Goal: Task Accomplishment & Management: Use online tool/utility

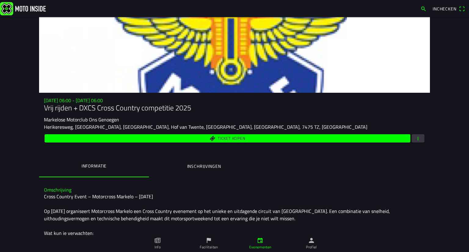
click at [387, 162] on ion-segment "Informatie Inschrijvingen" at bounding box center [234, 166] width 391 height 21
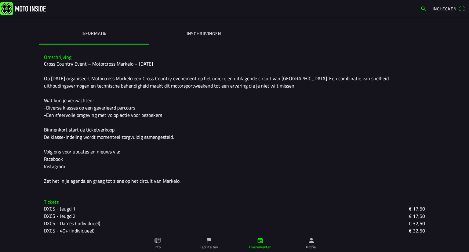
scroll to position [61, 0]
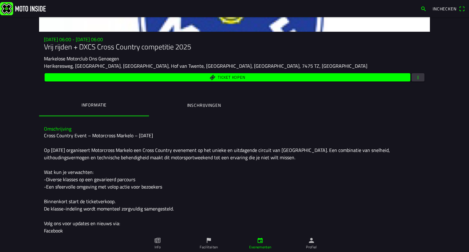
click at [415, 79] on span "button" at bounding box center [417, 77] width 5 height 8
click at [374, 122] on ion-backdrop at bounding box center [234, 126] width 469 height 252
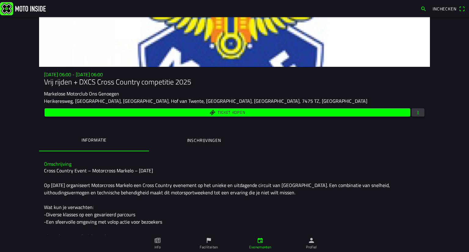
scroll to position [0, 0]
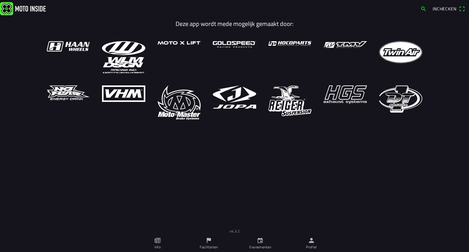
click at [262, 244] on ion-label "Evenementen" at bounding box center [260, 246] width 22 height 5
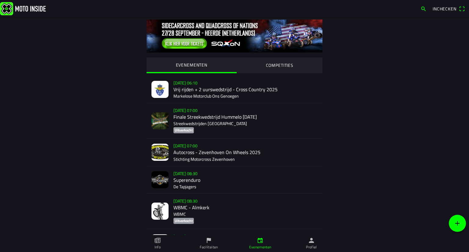
click at [267, 93] on div "za 20 sep. - 06:10 Vrij rijden + 2 uurswedstrijd - Cross Country 2025 Markelose…" at bounding box center [245, 89] width 144 height 27
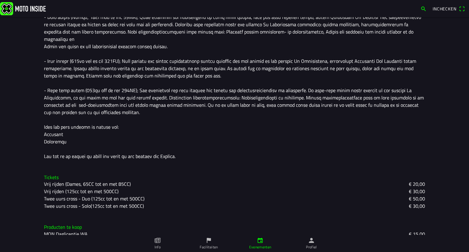
scroll to position [70, 0]
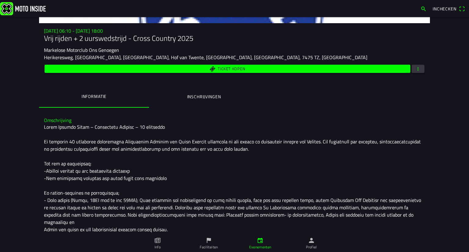
drag, startPoint x: 182, startPoint y: 91, endPoint x: 184, endPoint y: 95, distance: 3.8
click at [182, 91] on button "Inschrijvingen" at bounding box center [204, 96] width 110 height 21
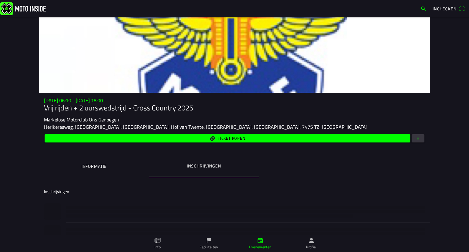
click at [117, 166] on button "Informatie" at bounding box center [94, 166] width 110 height 21
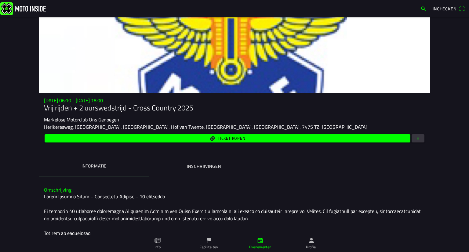
click at [415, 138] on span "button" at bounding box center [417, 138] width 5 height 8
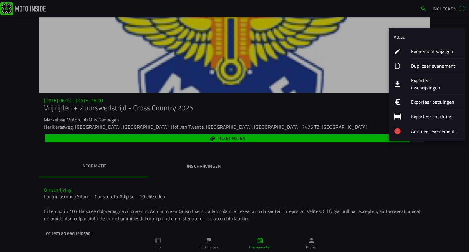
click at [413, 79] on ion-label "Exporteer inschrijvingen" at bounding box center [435, 84] width 49 height 15
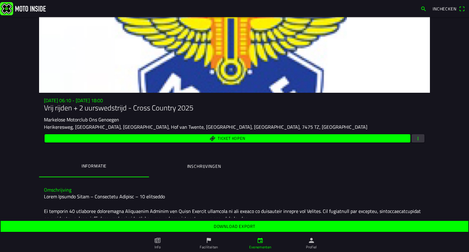
click at [280, 229] on span "Download export" at bounding box center [234, 226] width 458 height 11
drag, startPoint x: 280, startPoint y: 209, endPoint x: 272, endPoint y: 198, distance: 12.5
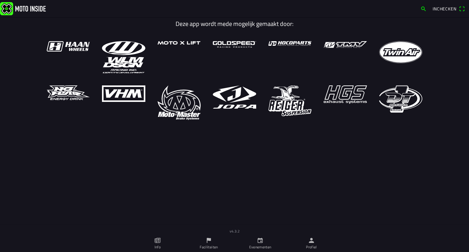
click at [310, 240] on icon "person" at bounding box center [311, 240] width 7 height 7
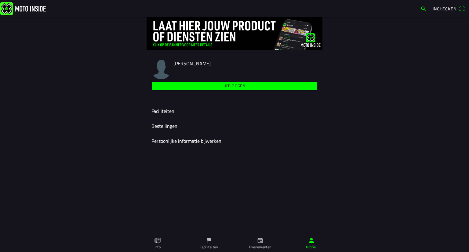
click at [221, 112] on ion-label "Faciliteiten" at bounding box center [234, 110] width 166 height 7
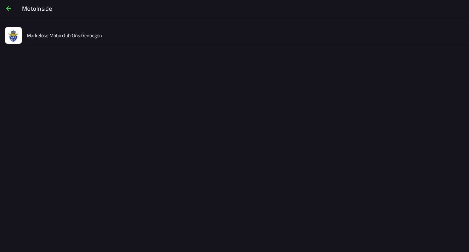
click at [116, 41] on div "Markelose Motorclub Ons Genoegen" at bounding box center [245, 35] width 437 height 22
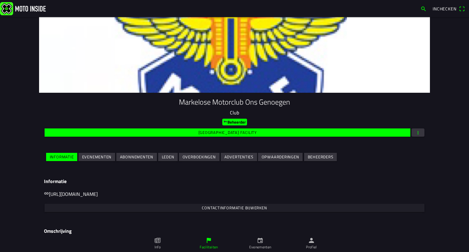
scroll to position [31, 0]
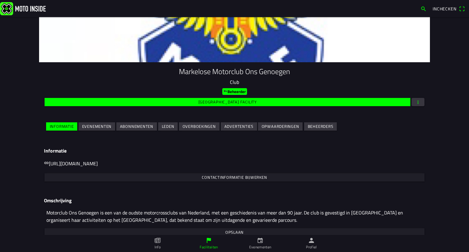
click at [127, 132] on ion-grid "Informatie Evenementen Abonnementen Leden Overboekingen Advertenties Opwaarderi…" at bounding box center [234, 127] width 381 height 14
click at [0, 0] on slot "Abonnementen" at bounding box center [0, 0] width 0 height 0
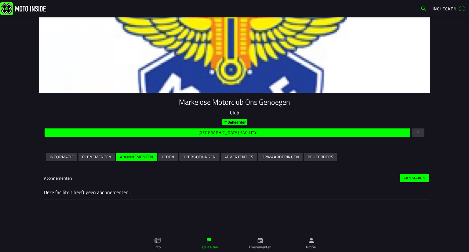
click at [105, 152] on ion-col "Evenementen" at bounding box center [97, 157] width 38 height 11
click at [0, 0] on slot "Evenementen" at bounding box center [0, 0] width 0 height 0
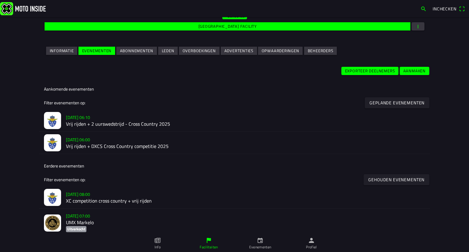
scroll to position [122, 0]
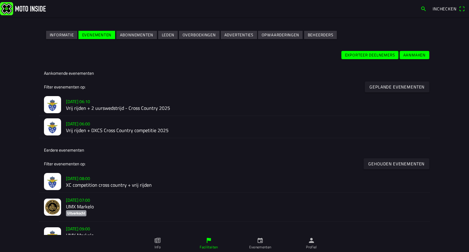
click at [108, 135] on div "zo 21 sep. - 06:00 Vrij rijden + DXCS Cross Country competitie 2025" at bounding box center [245, 127] width 359 height 22
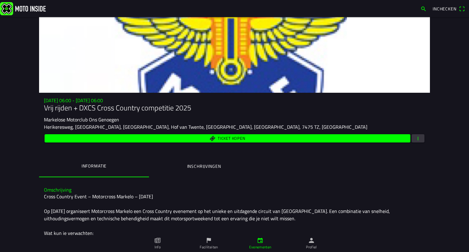
click at [411, 139] on button "button" at bounding box center [417, 138] width 13 height 8
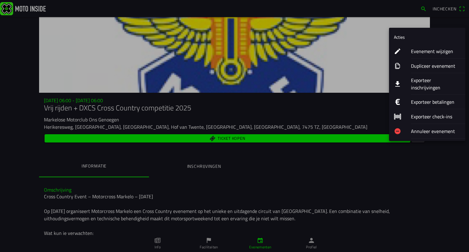
click at [424, 80] on ion-label "Exporteer inschrijvingen" at bounding box center [435, 84] width 49 height 15
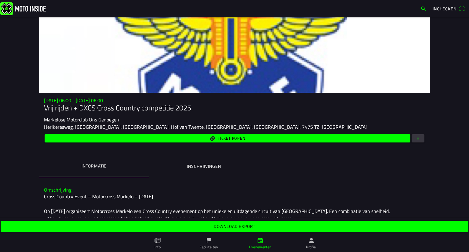
click at [0, 0] on slot "Download export" at bounding box center [0, 0] width 0 height 0
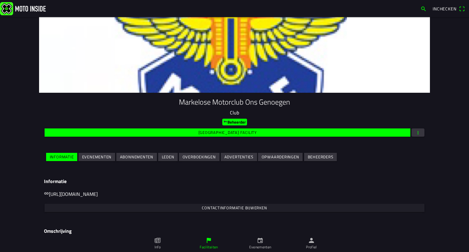
click at [0, 0] on slot "Evenementen" at bounding box center [0, 0] width 0 height 0
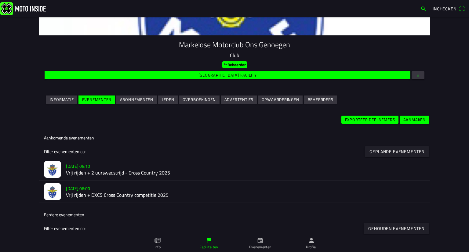
scroll to position [61, 0]
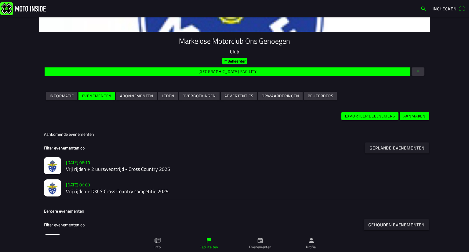
click at [99, 171] on h2 "Vrij rijden + 2 uurswedstrijd - Cross Country 2025" at bounding box center [245, 170] width 359 height 6
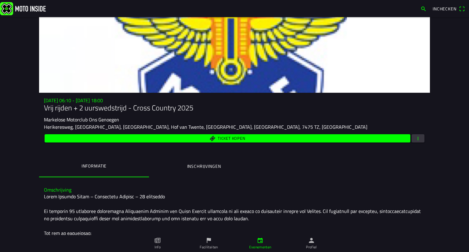
click at [412, 139] on button "button" at bounding box center [417, 138] width 13 height 8
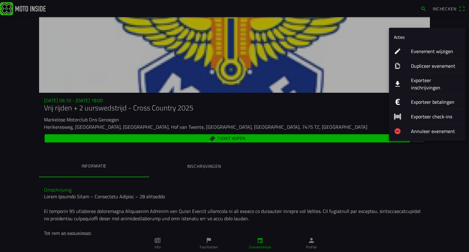
click at [431, 81] on ion-label "Exporteer inschrijvingen" at bounding box center [435, 84] width 49 height 15
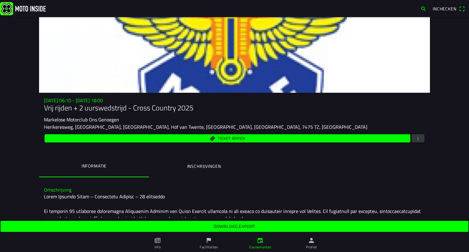
click at [284, 219] on div "Download export" at bounding box center [234, 226] width 469 height 17
click at [283, 227] on span "Download export" at bounding box center [234, 226] width 458 height 11
